Goal: Transaction & Acquisition: Purchase product/service

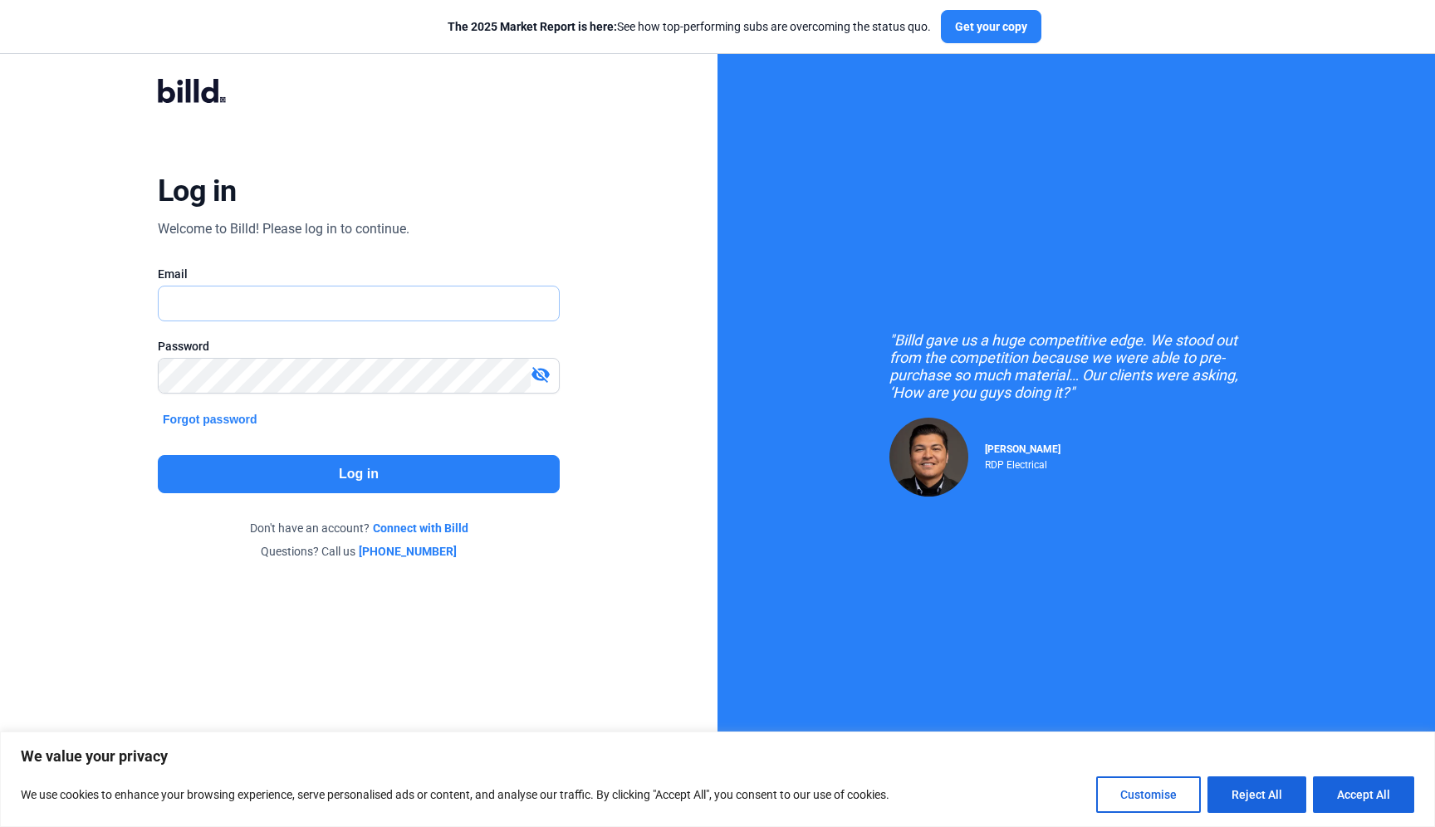
click at [282, 310] on input "text" at bounding box center [350, 304] width 382 height 34
type input "[PERSON_NAME][EMAIL_ADDRESS][PERSON_NAME][DOMAIN_NAME]"
click at [289, 464] on button "Log in" at bounding box center [359, 474] width 402 height 38
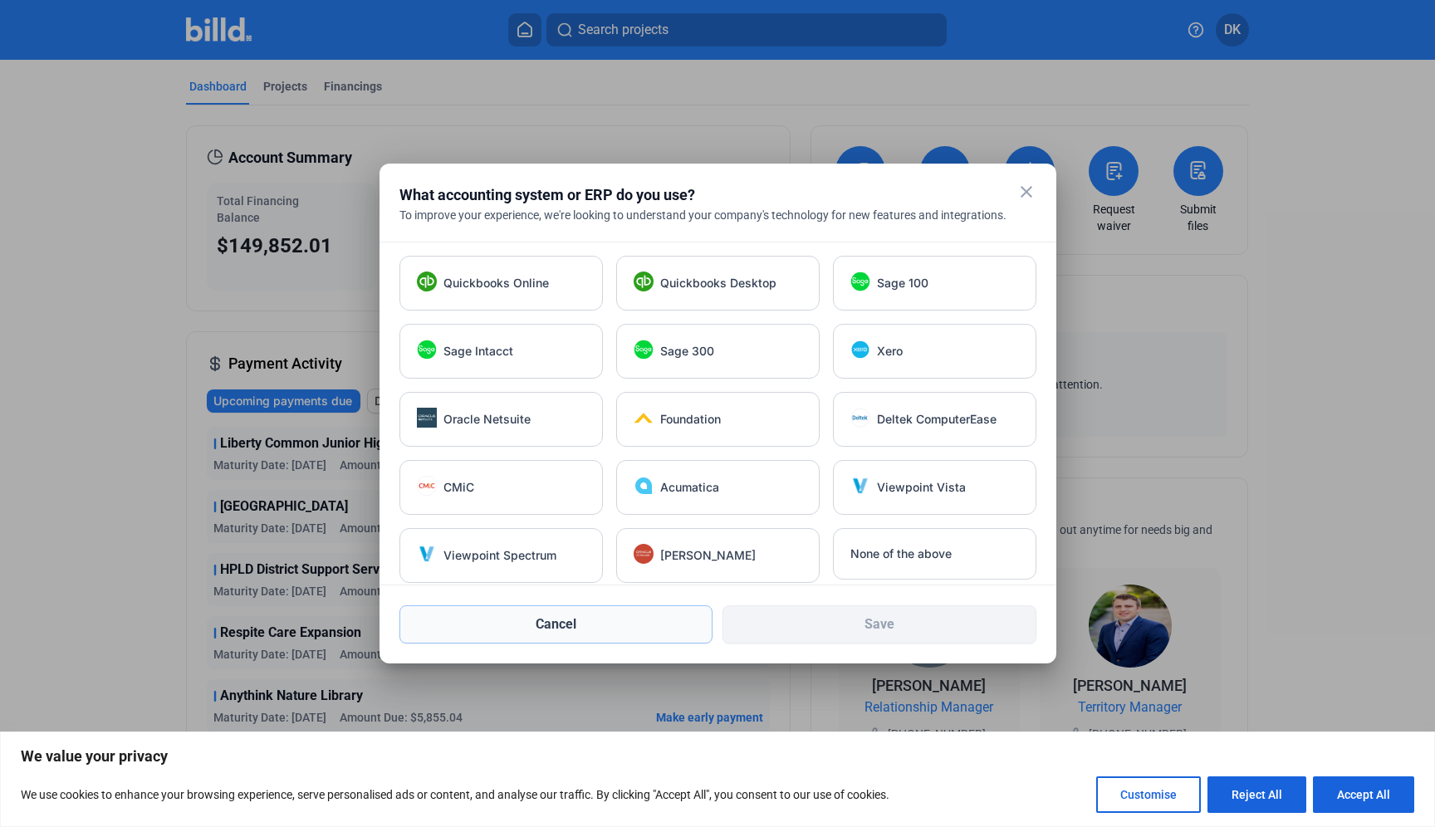
click at [560, 625] on button "Cancel" at bounding box center [557, 624] width 314 height 38
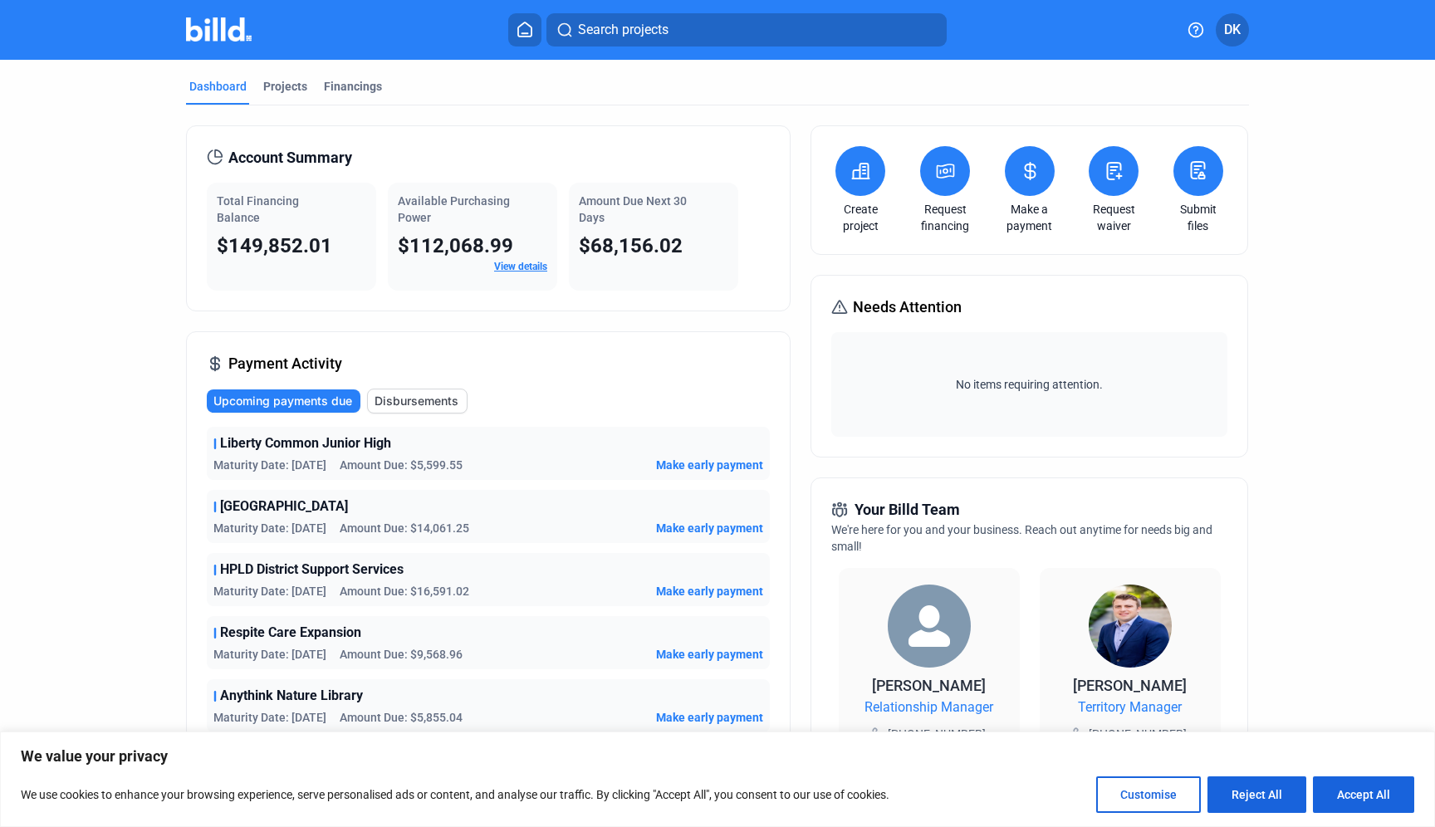
click at [942, 187] on button at bounding box center [945, 171] width 50 height 50
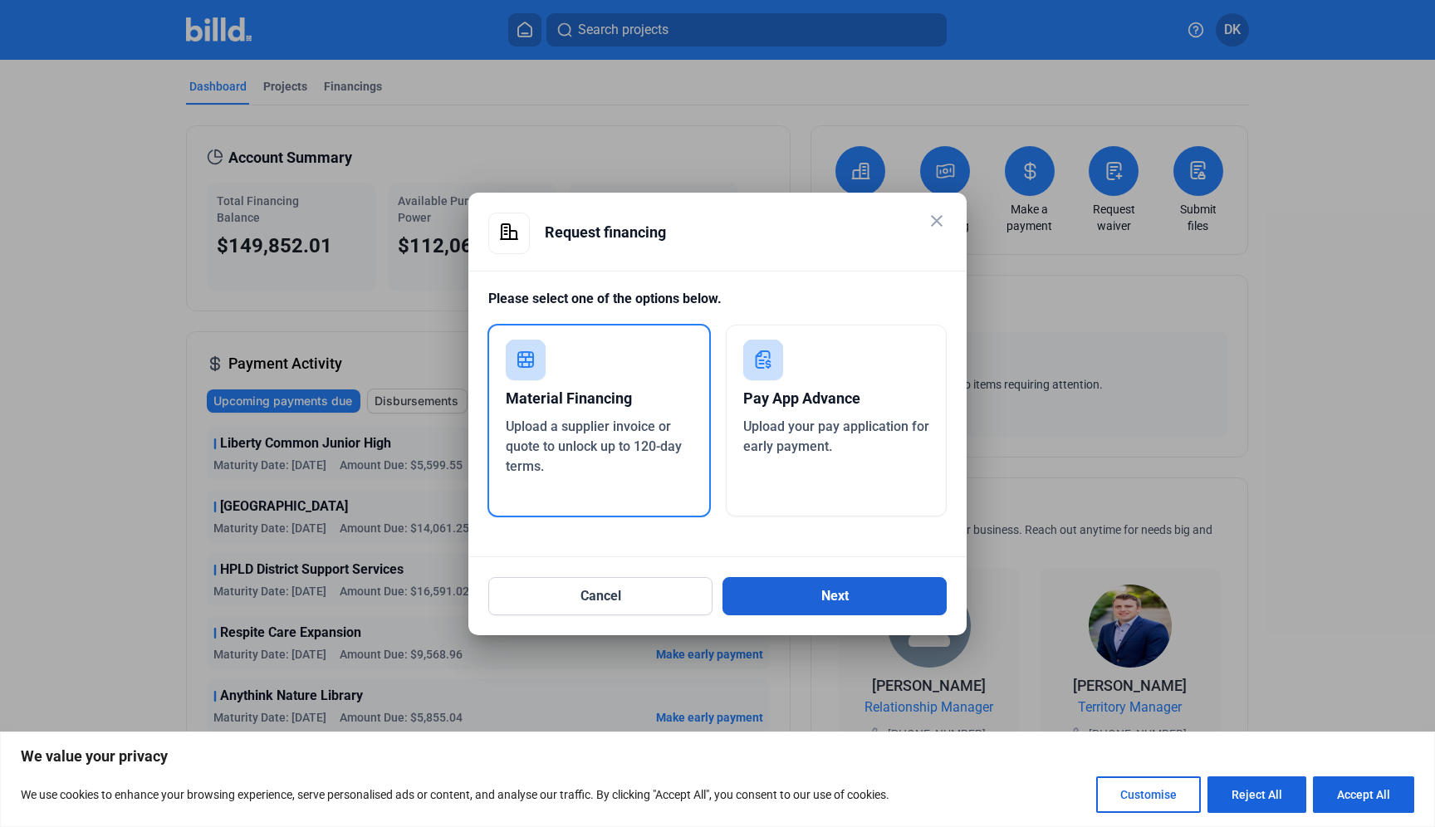
click at [797, 587] on button "Next" at bounding box center [835, 596] width 224 height 38
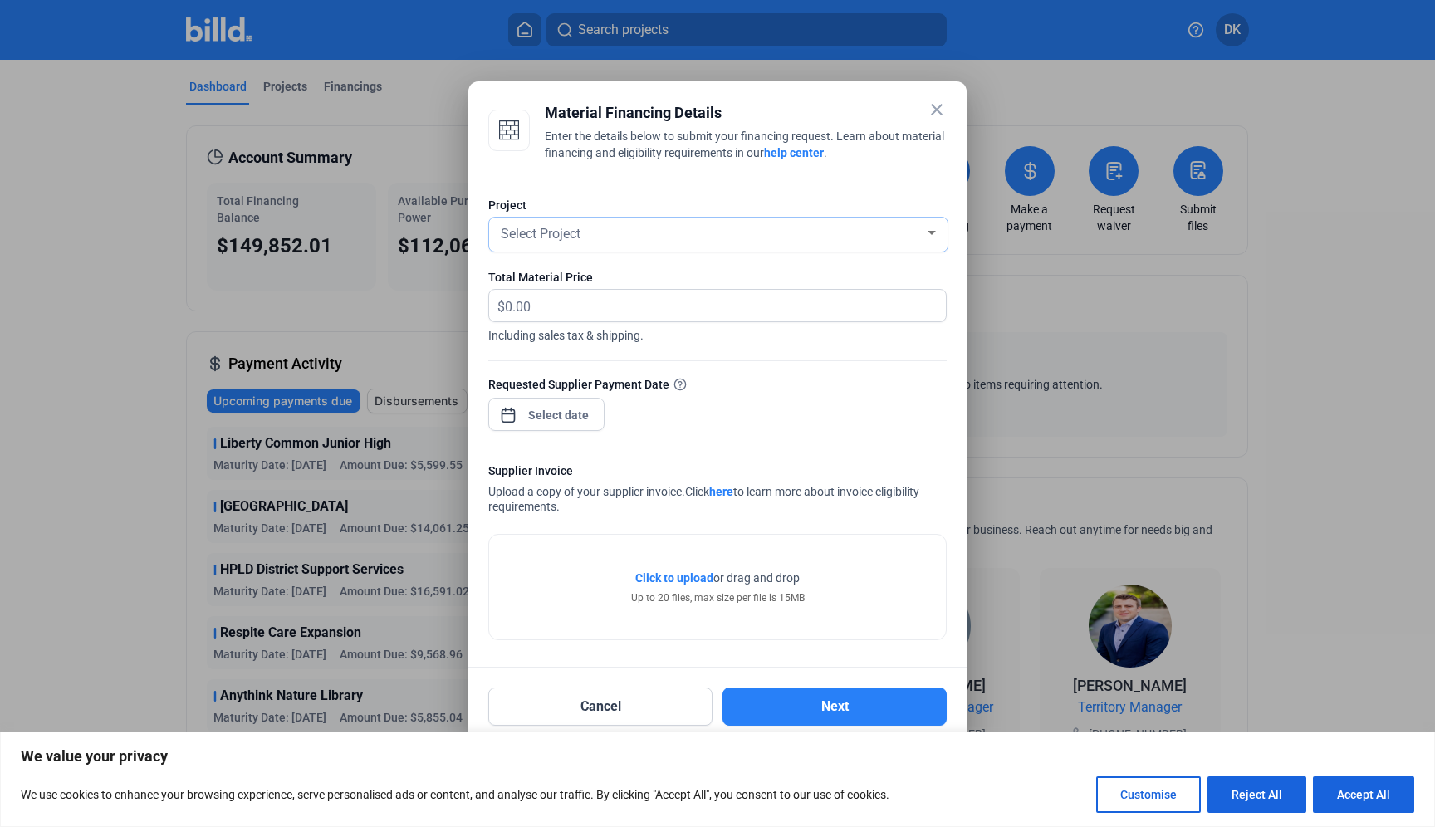
click at [586, 236] on div "Select Project" at bounding box center [711, 232] width 427 height 23
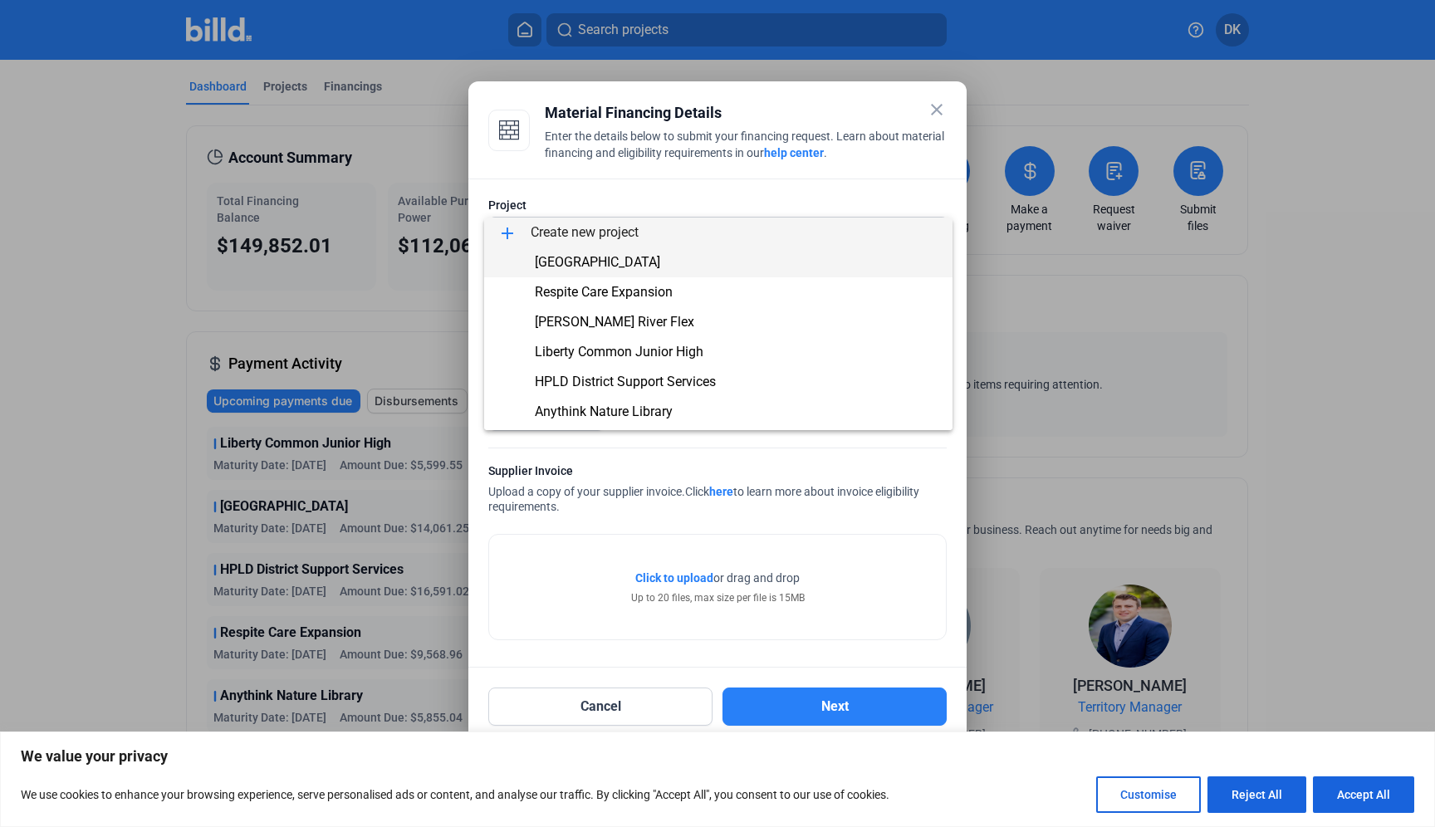
click at [587, 259] on span "[GEOGRAPHIC_DATA]" at bounding box center [597, 262] width 125 height 16
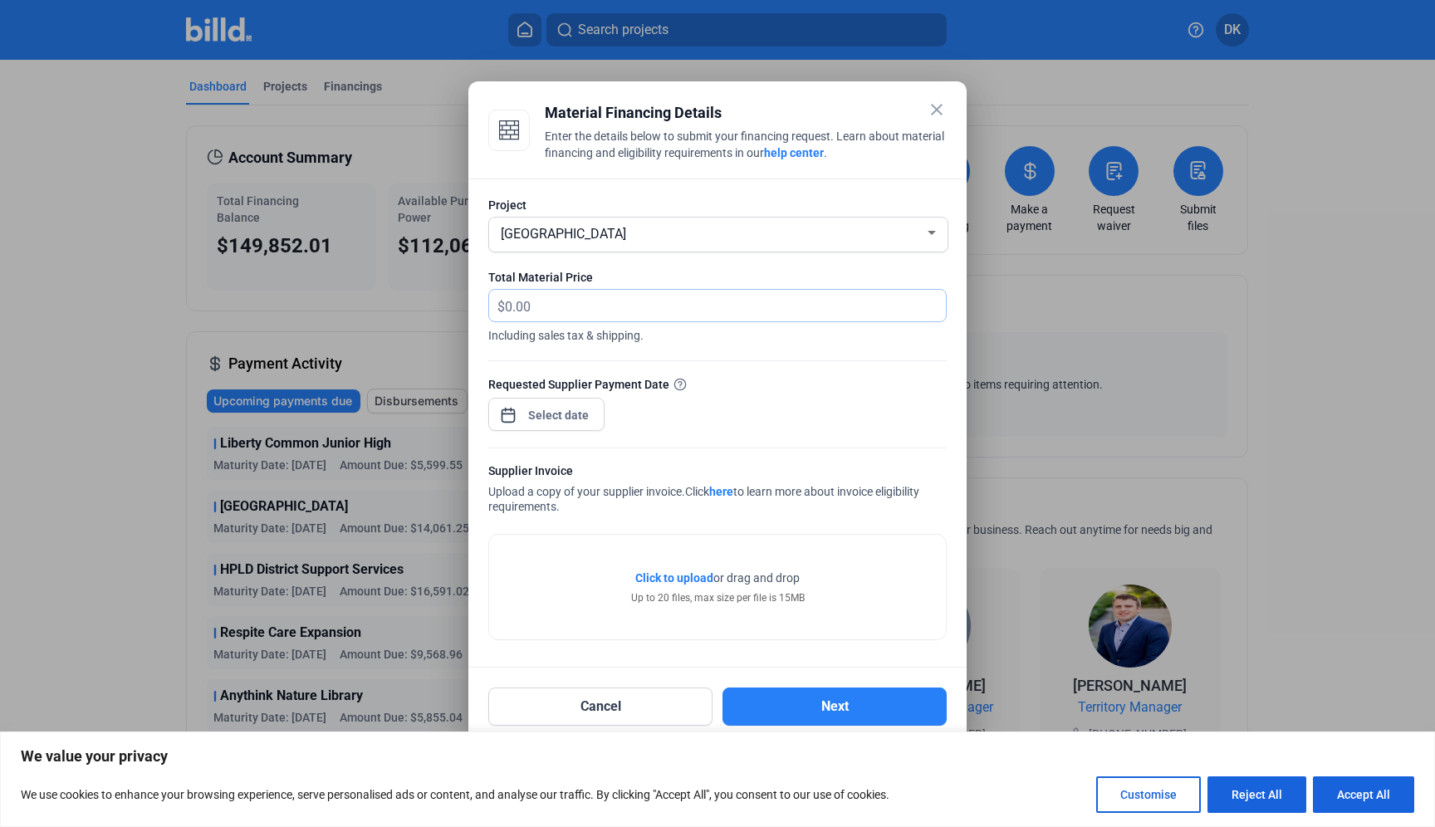
click at [708, 306] on input "text" at bounding box center [716, 306] width 422 height 32
type input "8"
type input "458.60"
click at [548, 413] on div "close Material Financing Details Enter the details below to submit your financi…" at bounding box center [717, 413] width 1435 height 827
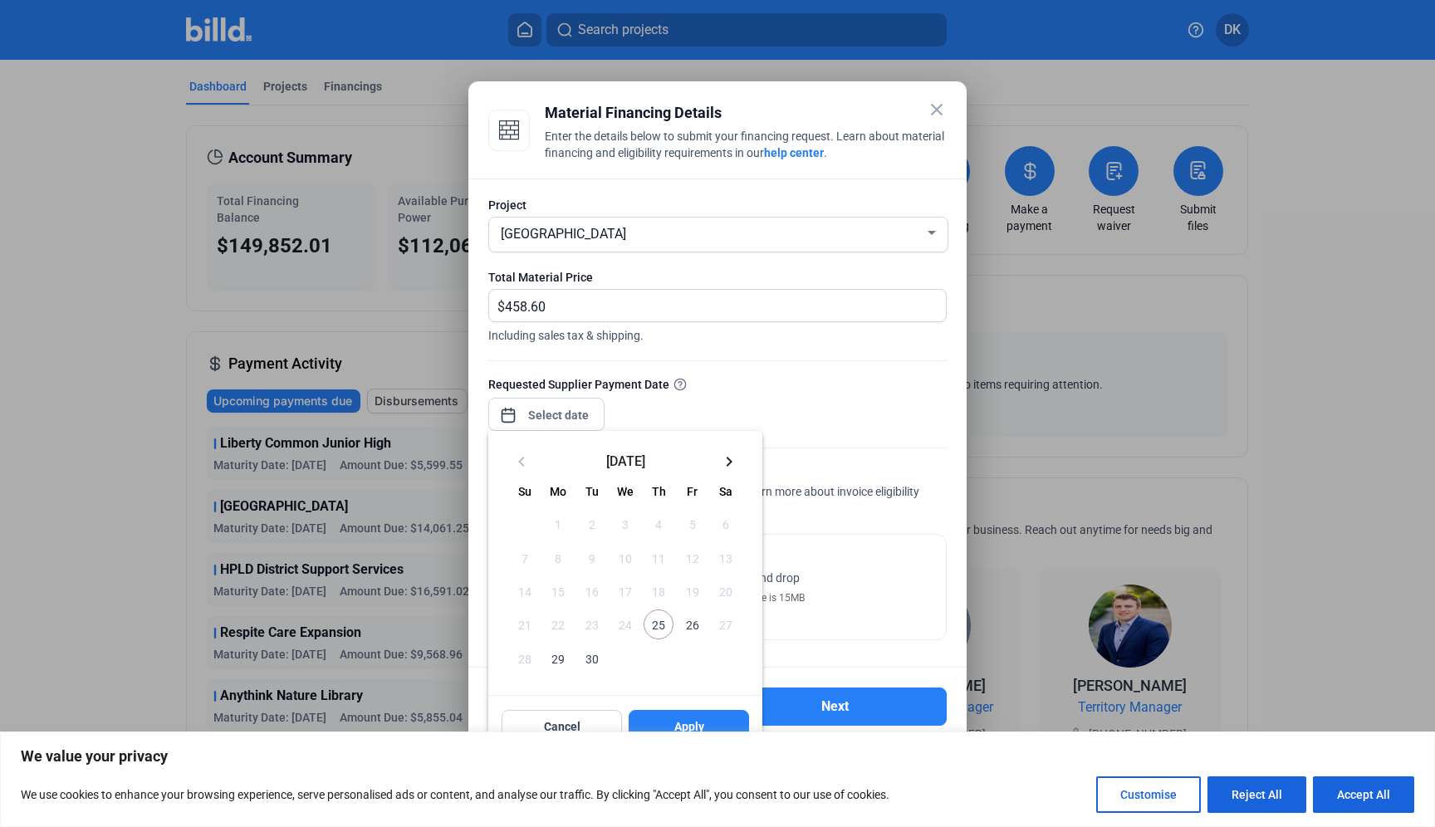
click at [664, 625] on span "25" at bounding box center [659, 625] width 30 height 30
click at [694, 726] on span "Apply" at bounding box center [689, 726] width 30 height 17
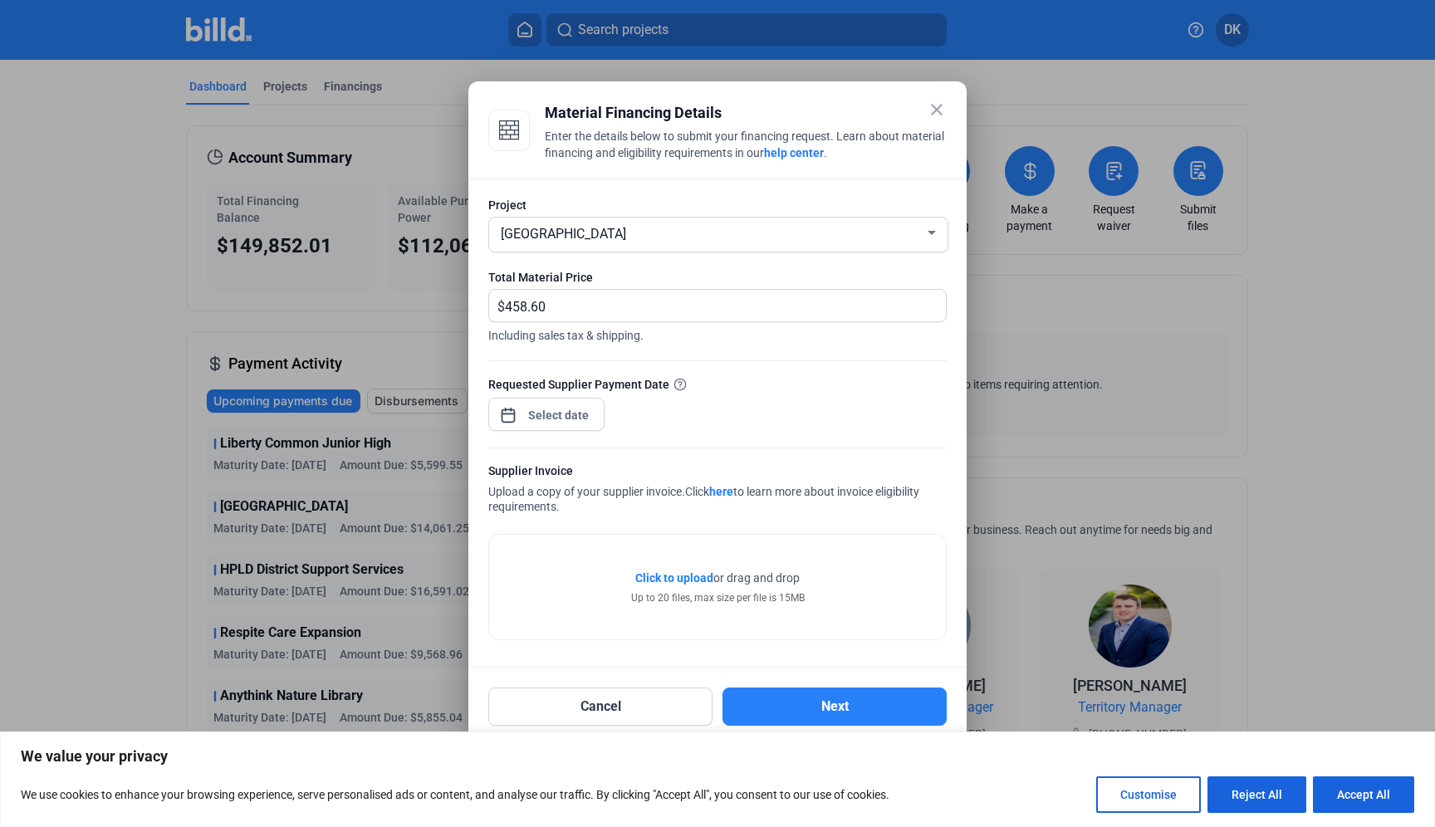
click at [715, 593] on div "Up to 20 files, max size per file is 15MB" at bounding box center [718, 598] width 174 height 15
click at [684, 574] on span "Click to upload" at bounding box center [674, 577] width 78 height 13
click at [577, 415] on div "close Material Financing Details Enter the details below to submit your financi…" at bounding box center [717, 413] width 1435 height 827
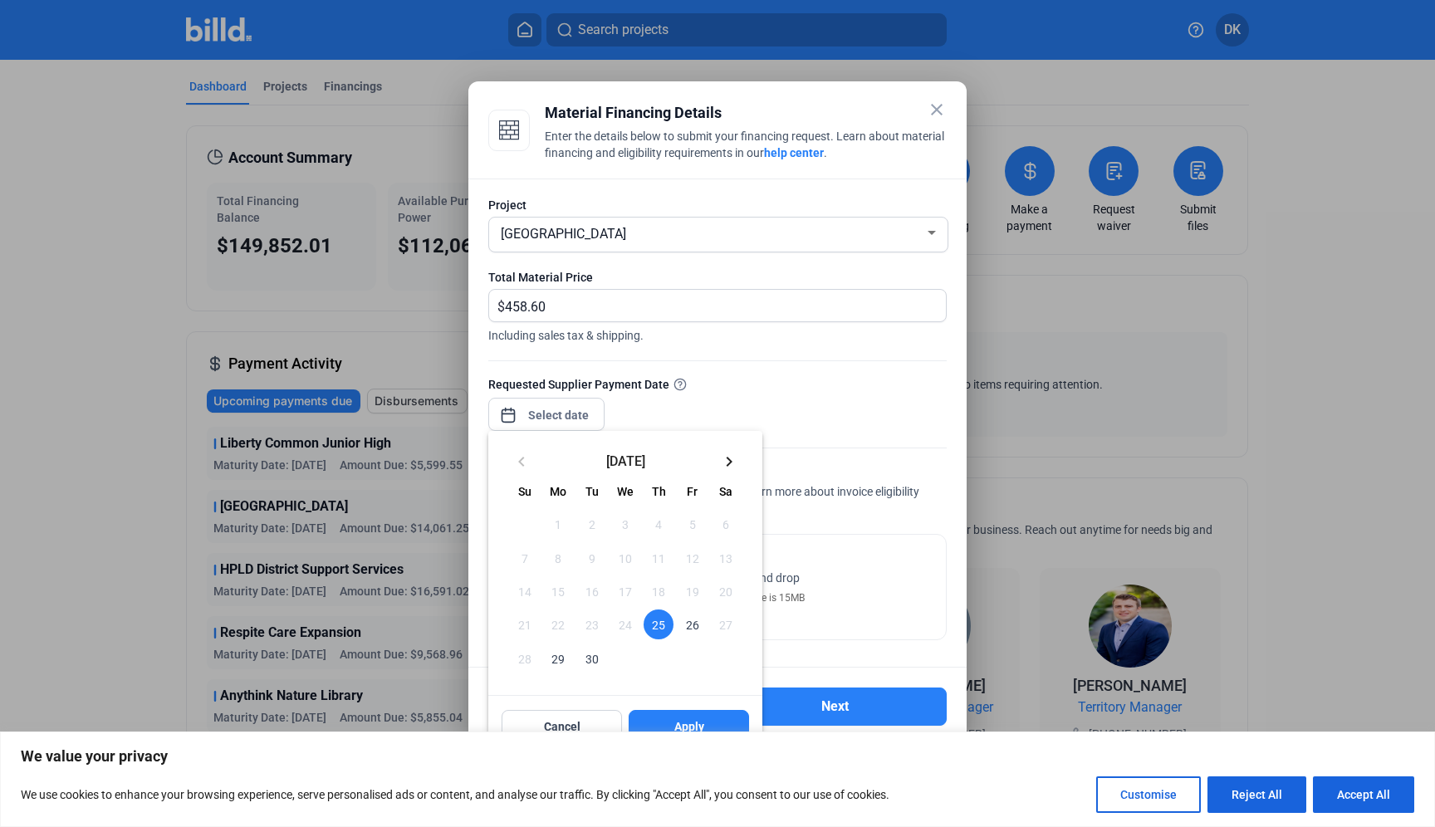
click at [734, 459] on mat-icon "keyboard_arrow_right" at bounding box center [729, 462] width 20 height 20
click at [659, 556] on span "9" at bounding box center [659, 558] width 30 height 30
click at [694, 722] on span "Apply" at bounding box center [689, 726] width 30 height 17
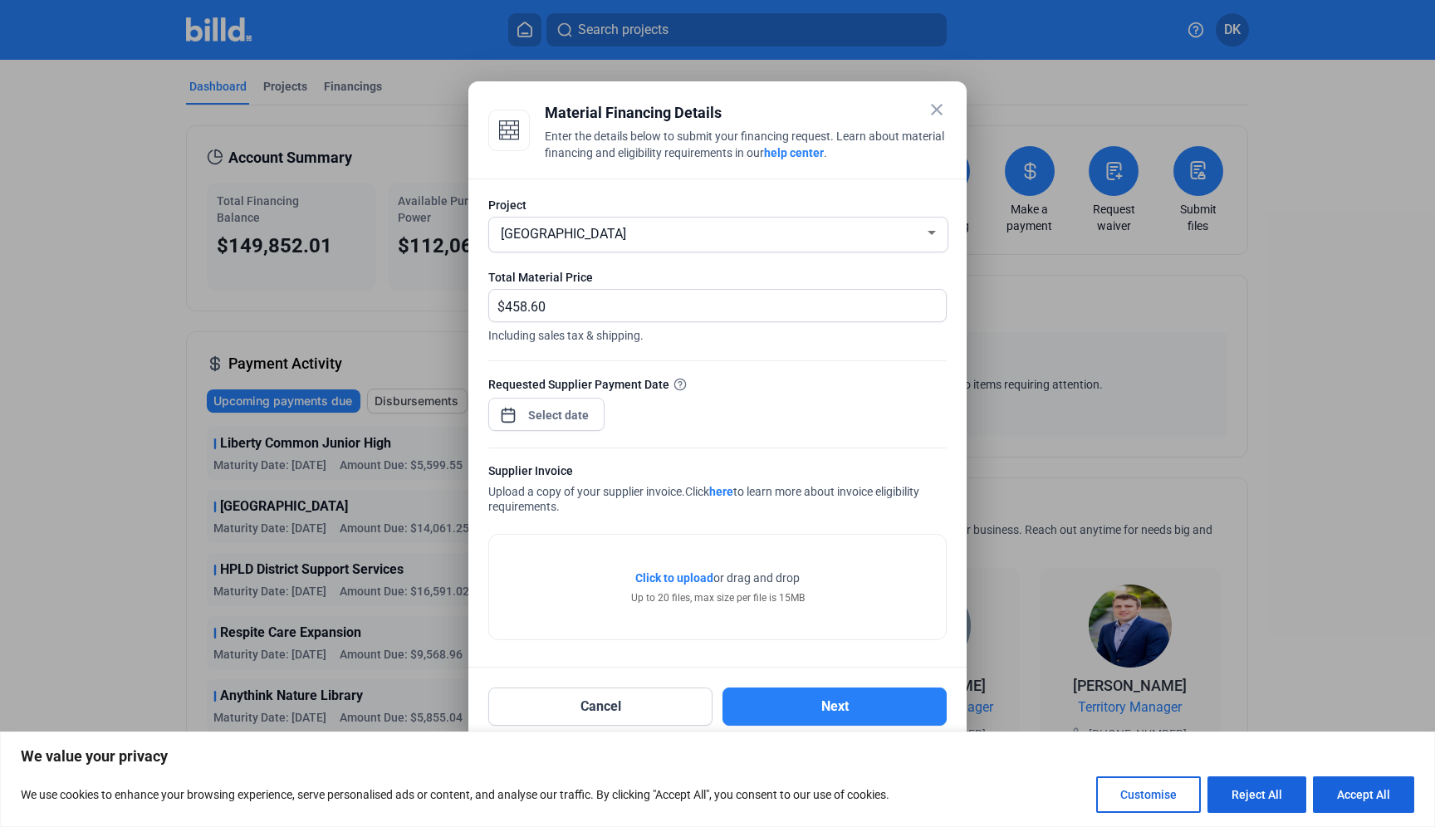
click at [598, 411] on div at bounding box center [546, 413] width 116 height 37
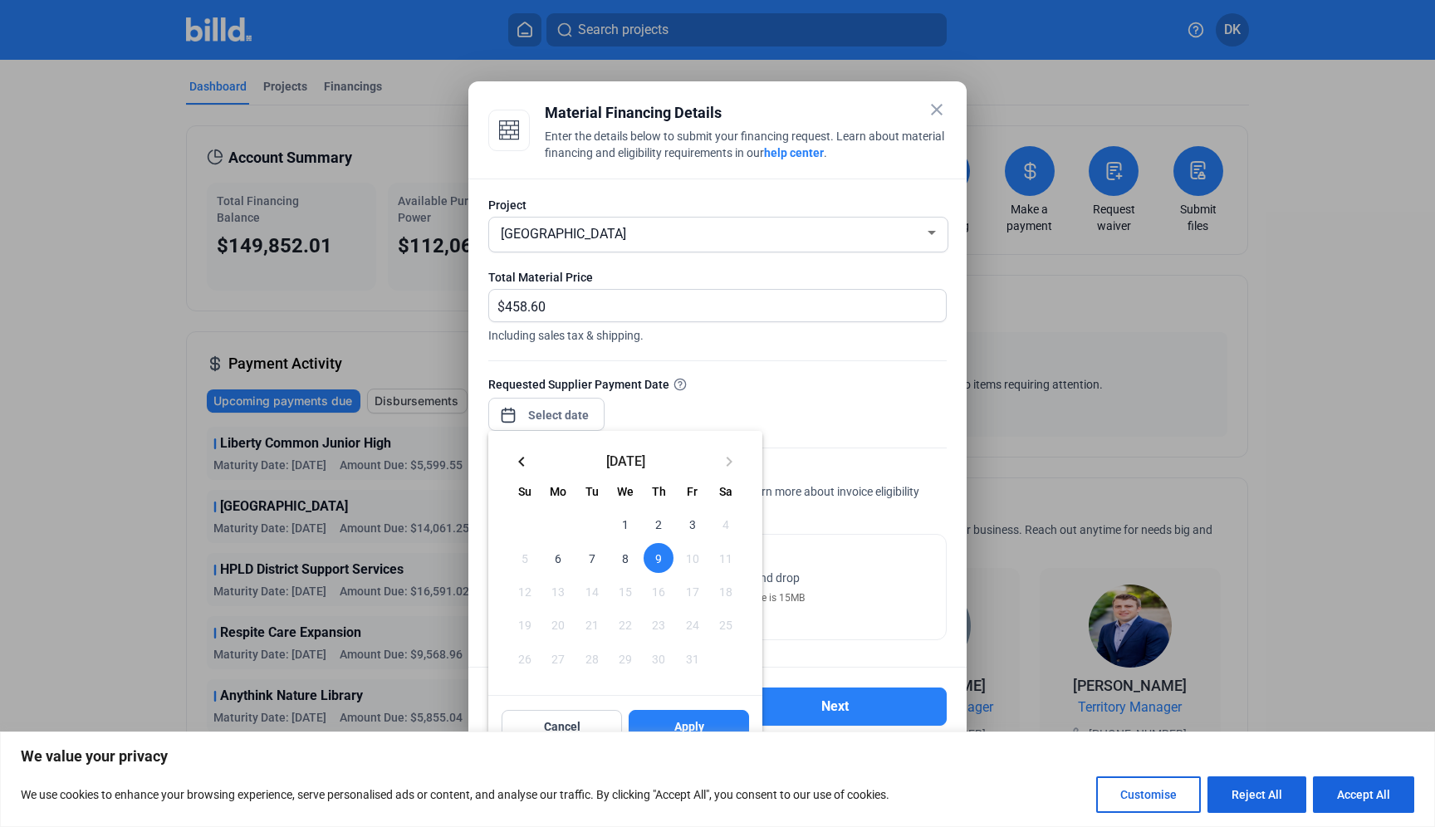
click at [523, 459] on mat-icon "keyboard_arrow_left" at bounding box center [522, 462] width 20 height 20
click at [658, 627] on span "25" at bounding box center [659, 625] width 30 height 30
click at [684, 722] on span "Apply" at bounding box center [689, 726] width 30 height 17
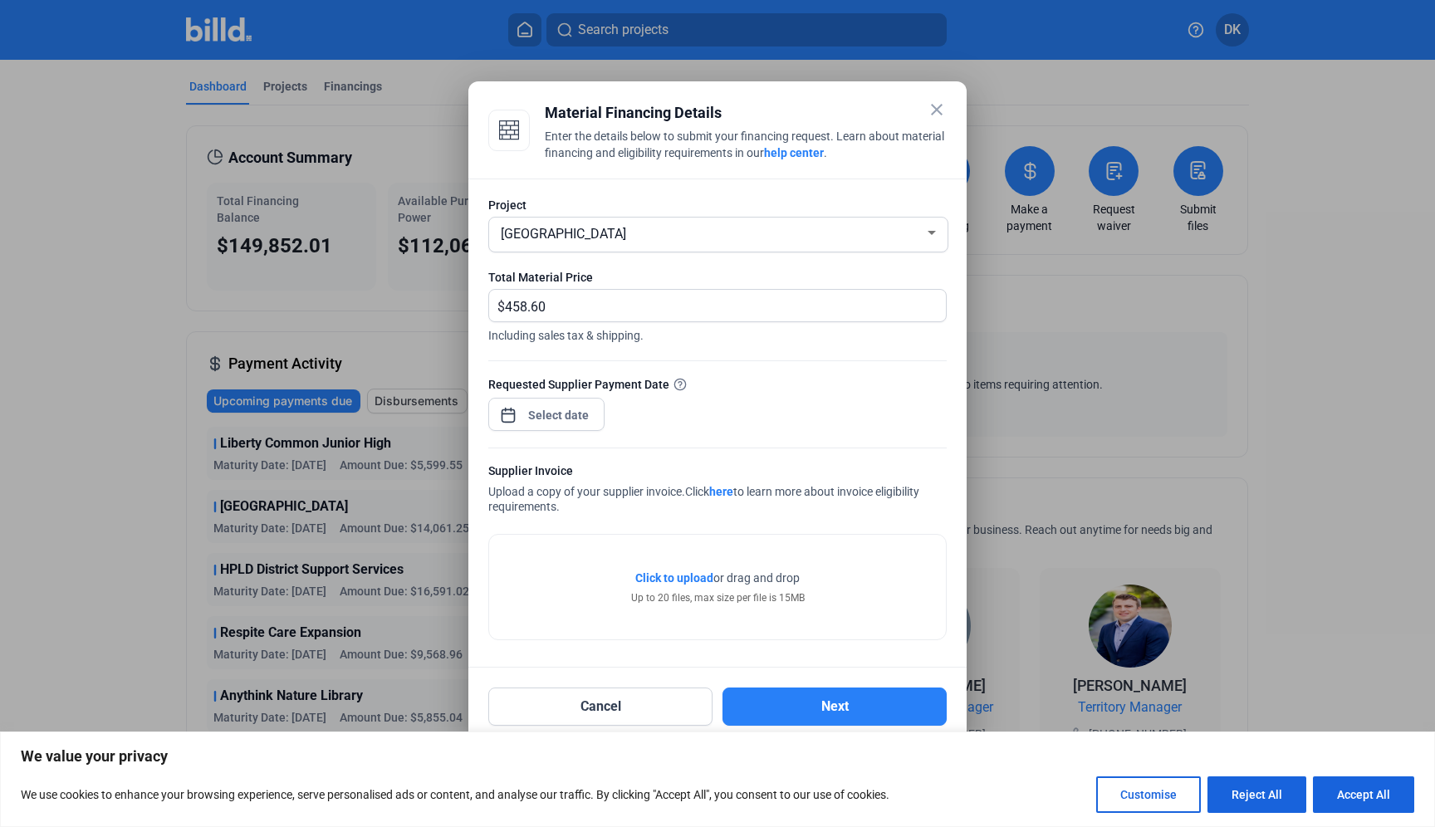
click at [698, 587] on div "Click to upload Tap to upload or drag and drop Up to 20 files, max size per fil…" at bounding box center [718, 588] width 174 height 36
click at [695, 579] on span "Click to upload" at bounding box center [674, 577] width 78 height 13
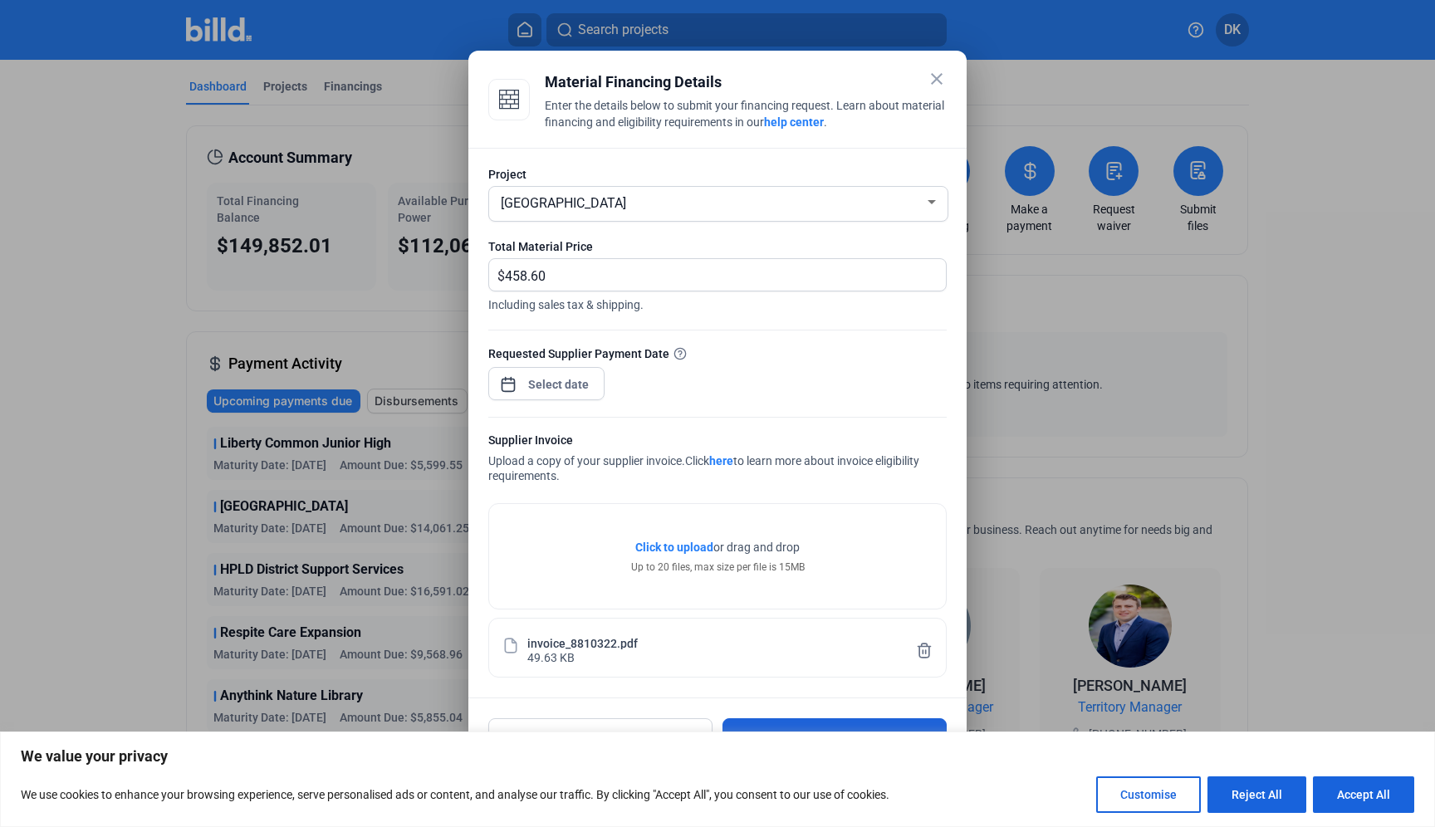
click at [780, 726] on button "Next" at bounding box center [835, 737] width 224 height 38
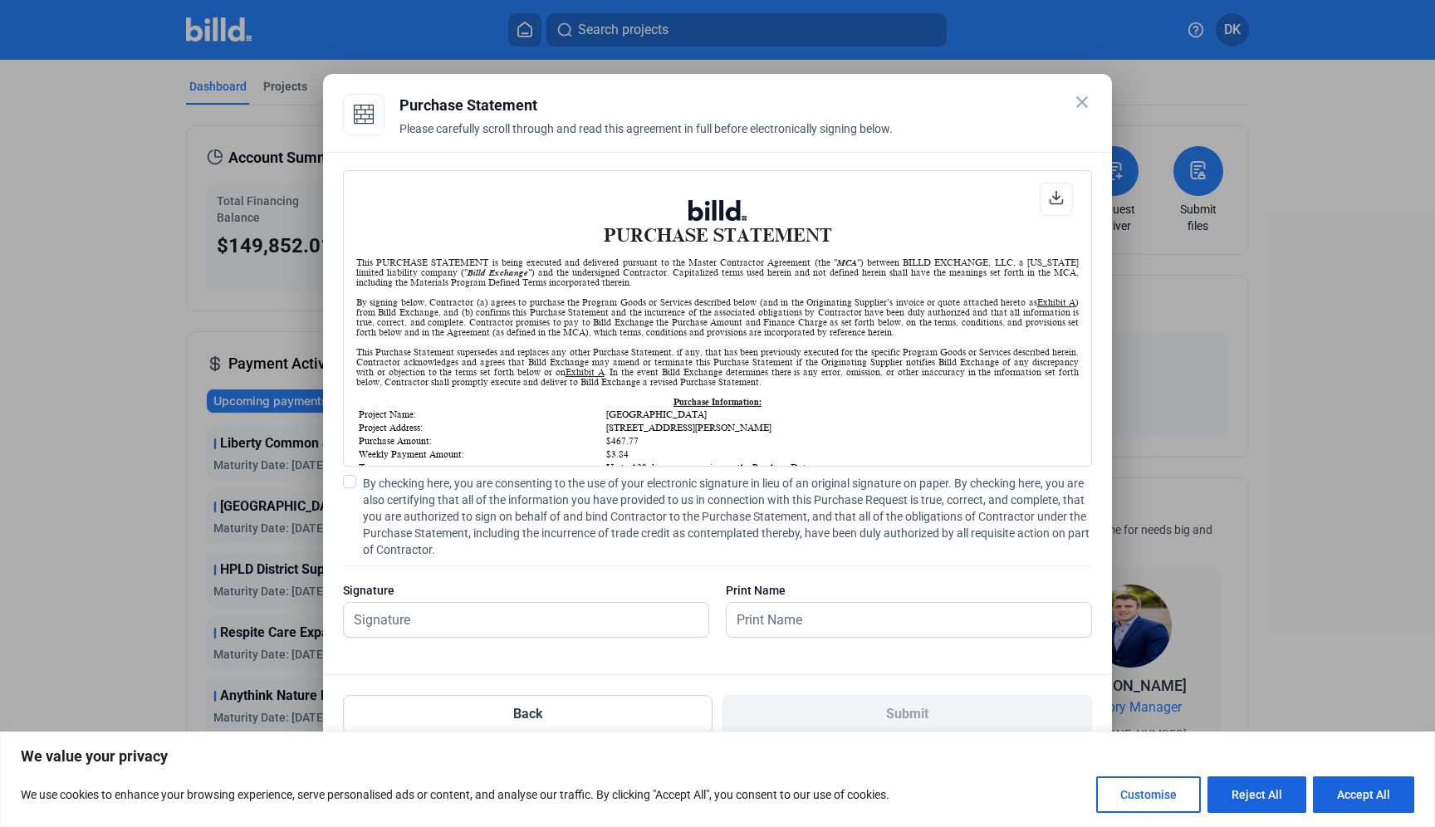
scroll to position [1, 0]
click at [347, 483] on span at bounding box center [349, 481] width 13 height 13
click at [0, 0] on input "By checking here, you are consenting to the use of your electronic signature in…" at bounding box center [0, 0] width 0 height 0
click at [389, 622] on input "text" at bounding box center [517, 620] width 346 height 34
type input "d"
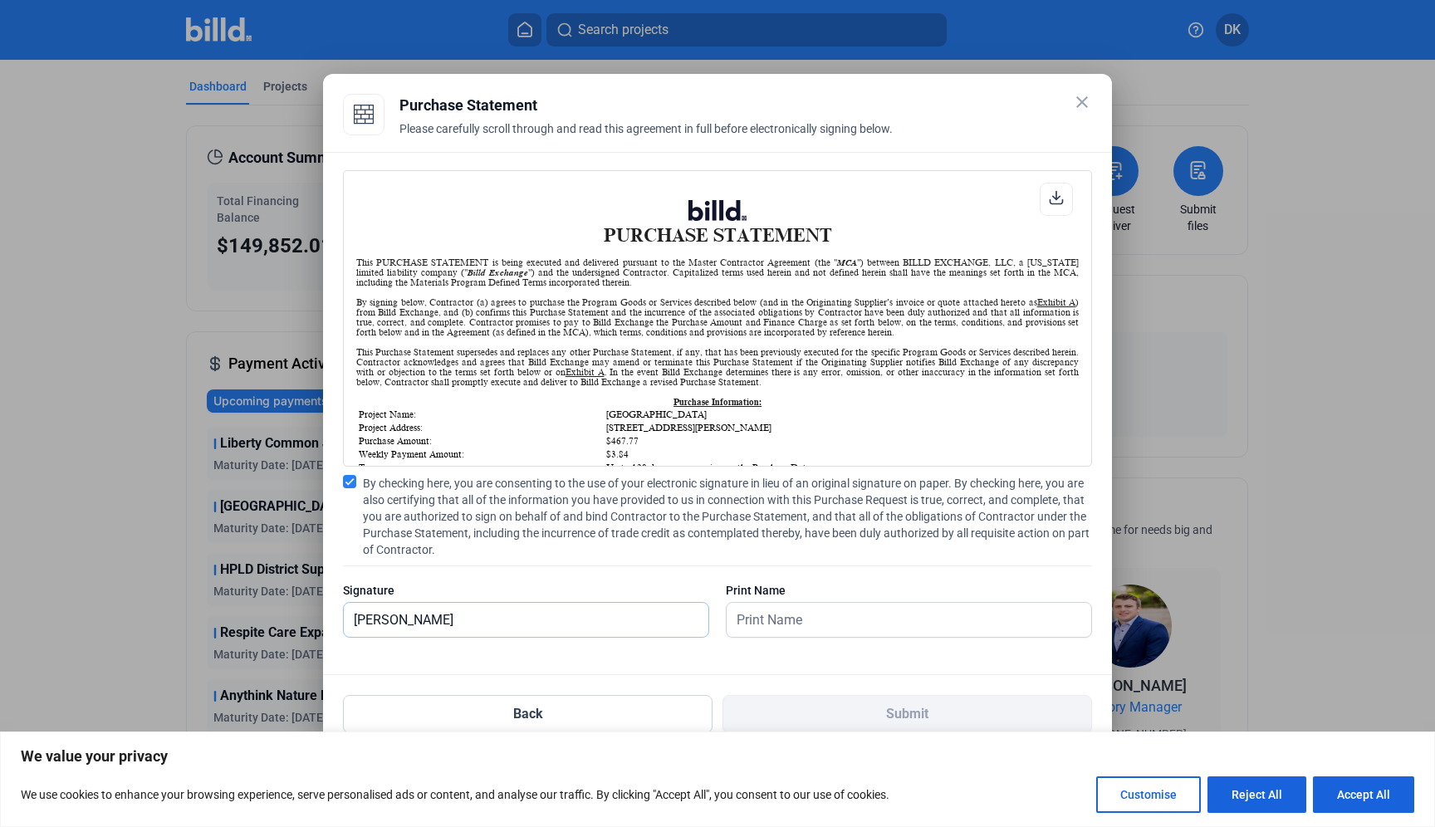
type input "[PERSON_NAME]"
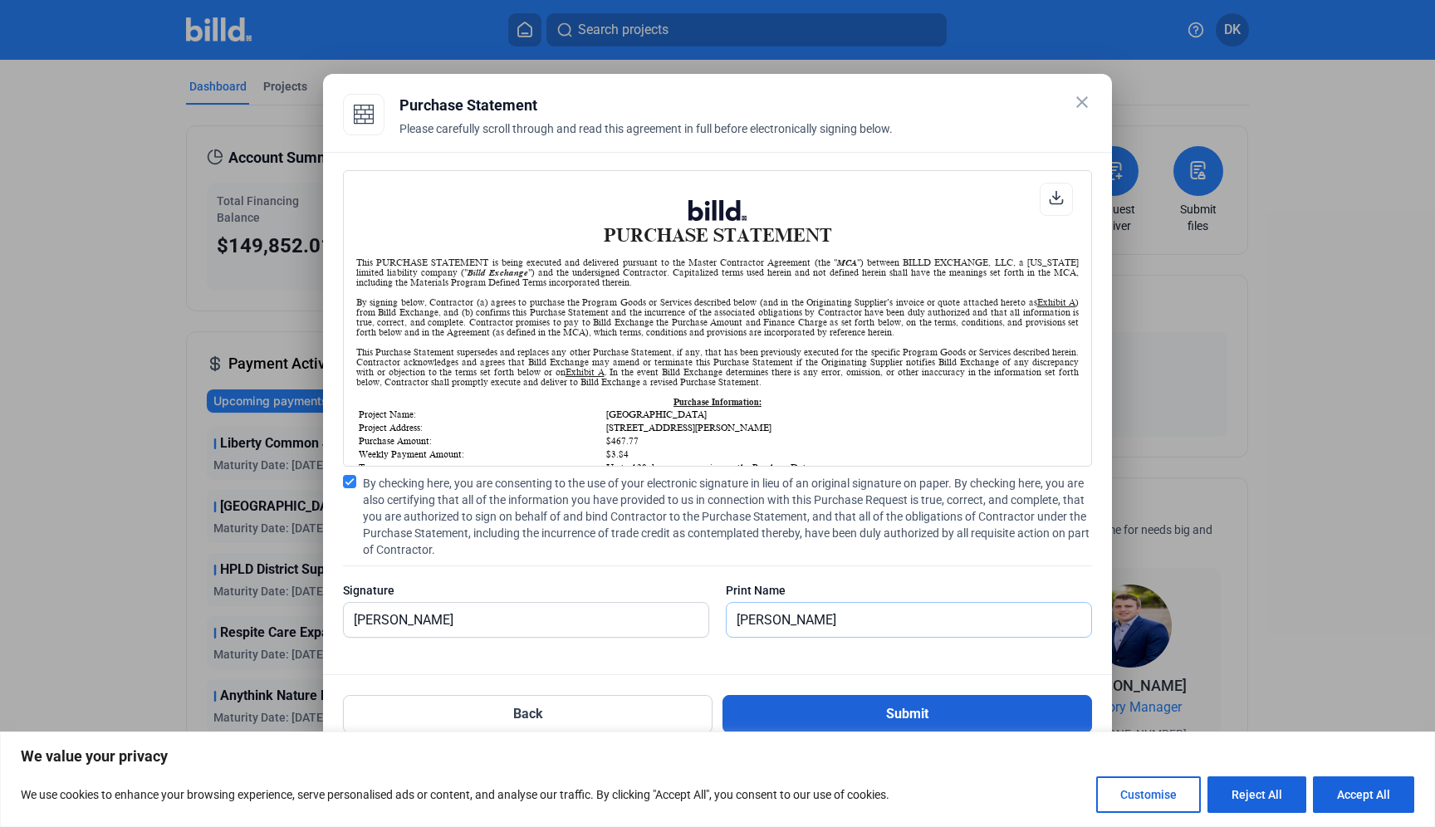
type input "[PERSON_NAME]"
click at [863, 710] on button "Submit" at bounding box center [908, 714] width 370 height 38
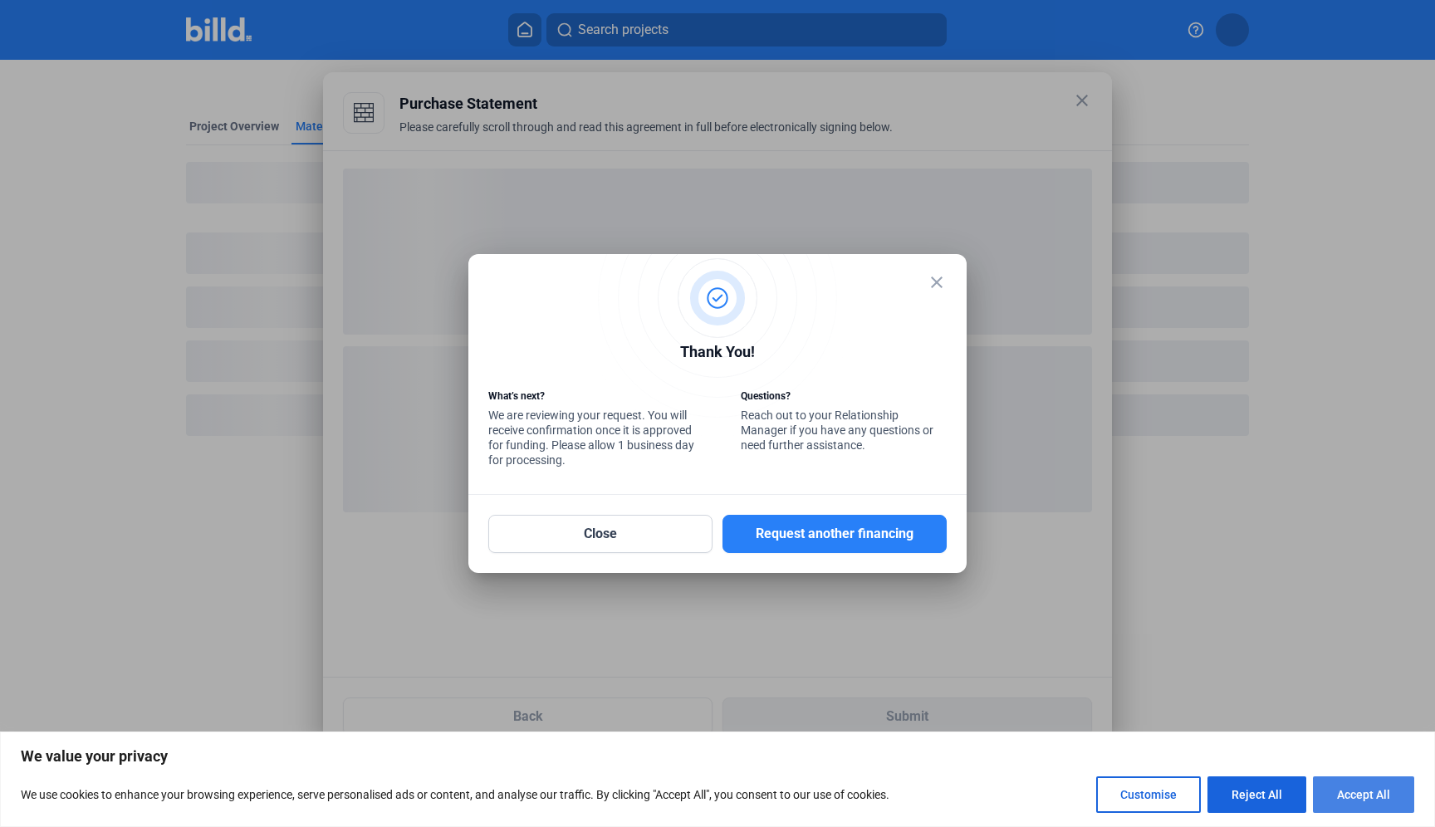
click at [1362, 801] on button "Accept All" at bounding box center [1363, 795] width 101 height 37
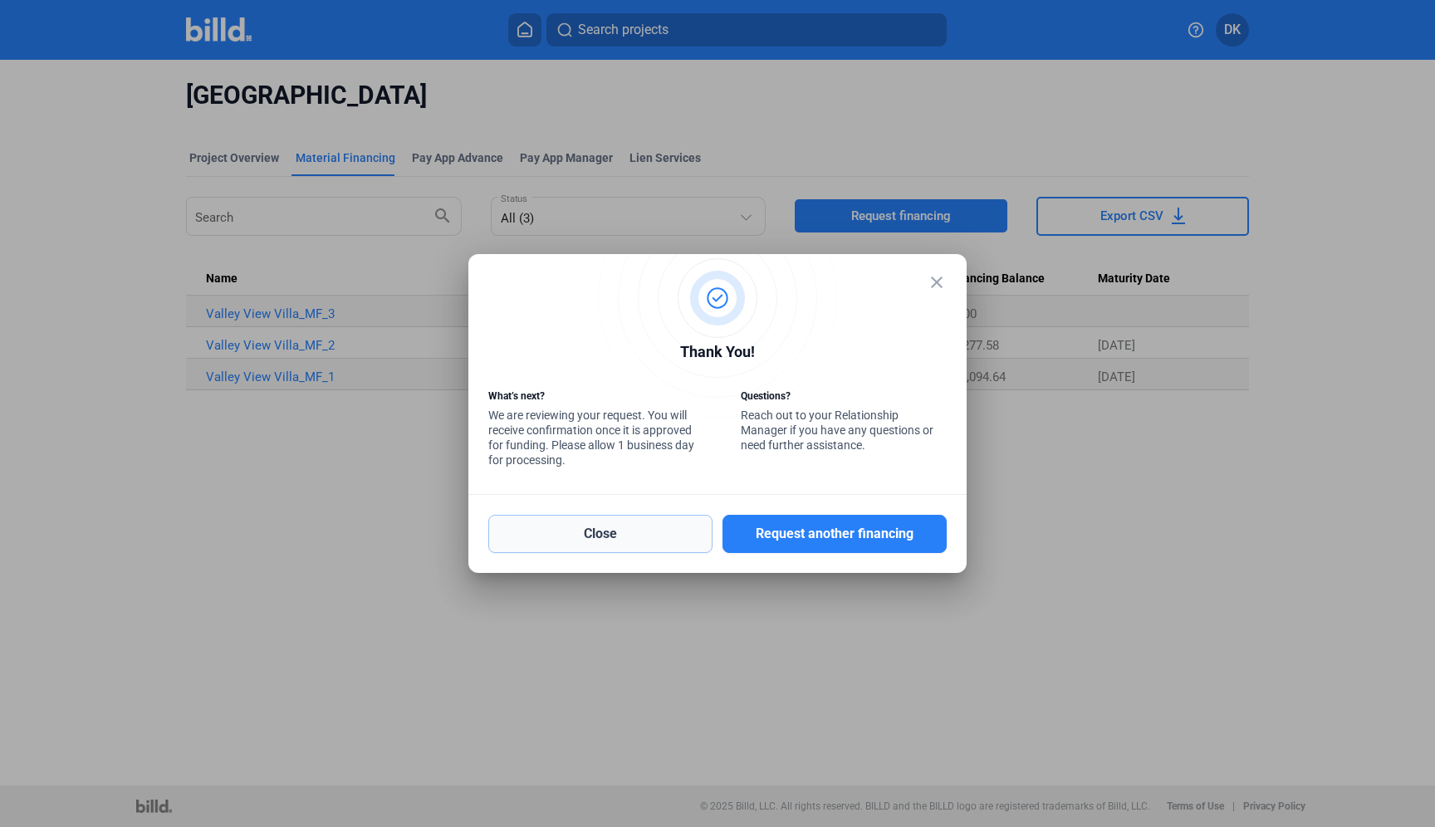
click at [630, 536] on button "Close" at bounding box center [600, 534] width 224 height 38
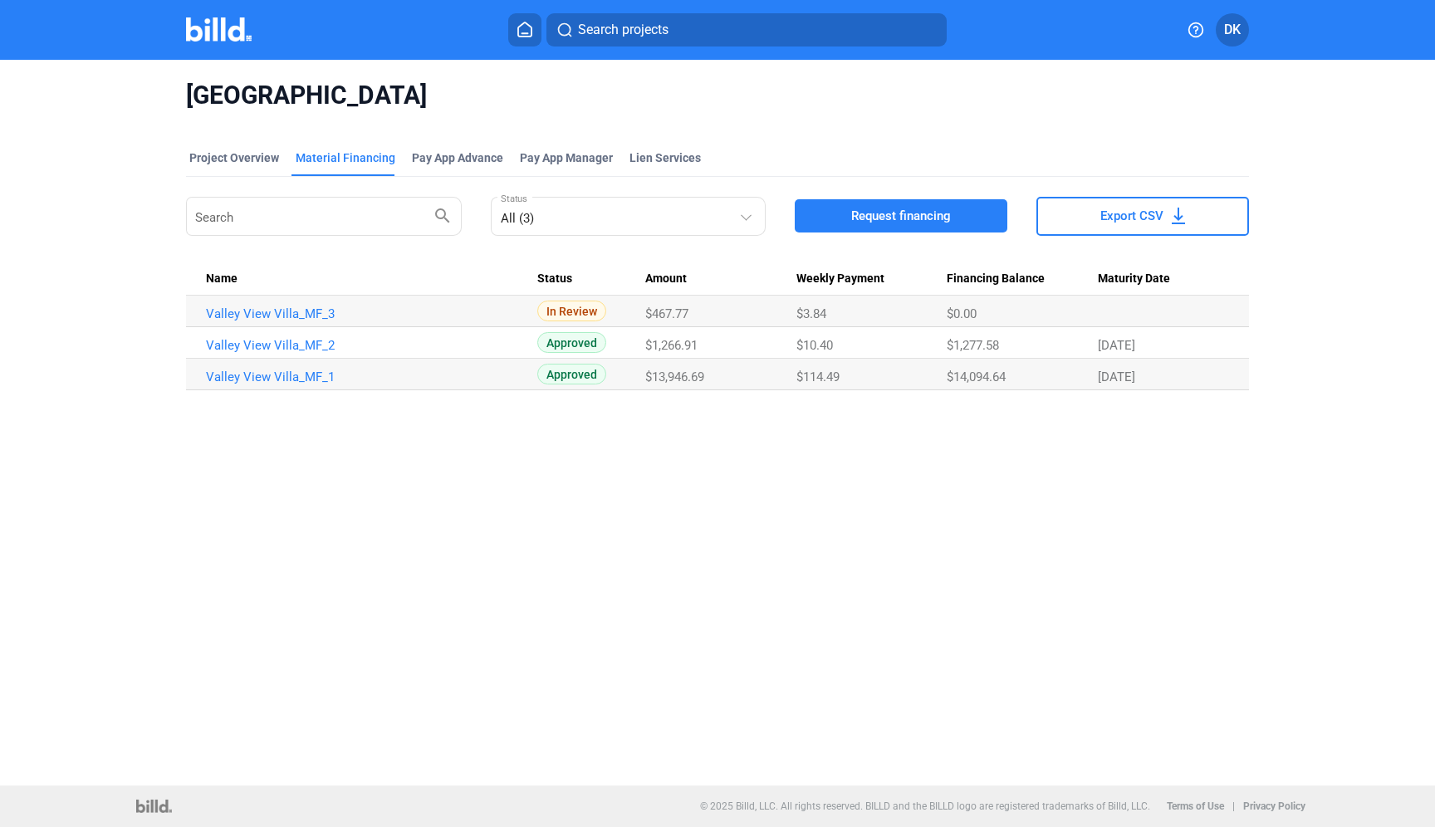
click at [1235, 36] on span "DK" at bounding box center [1232, 30] width 17 height 20
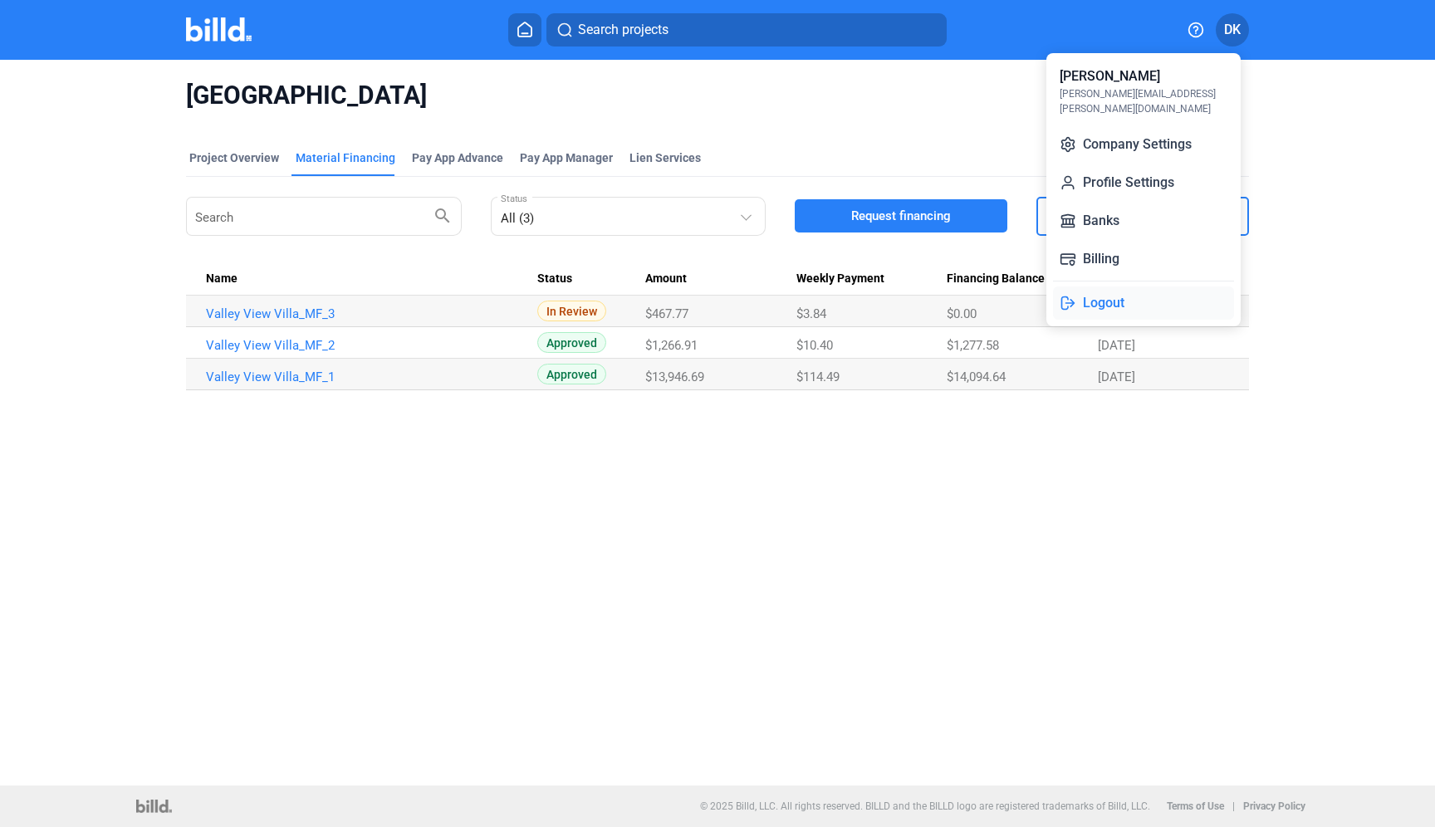
click at [1114, 289] on button "Logout" at bounding box center [1143, 303] width 181 height 33
